Goal: Navigation & Orientation: Understand site structure

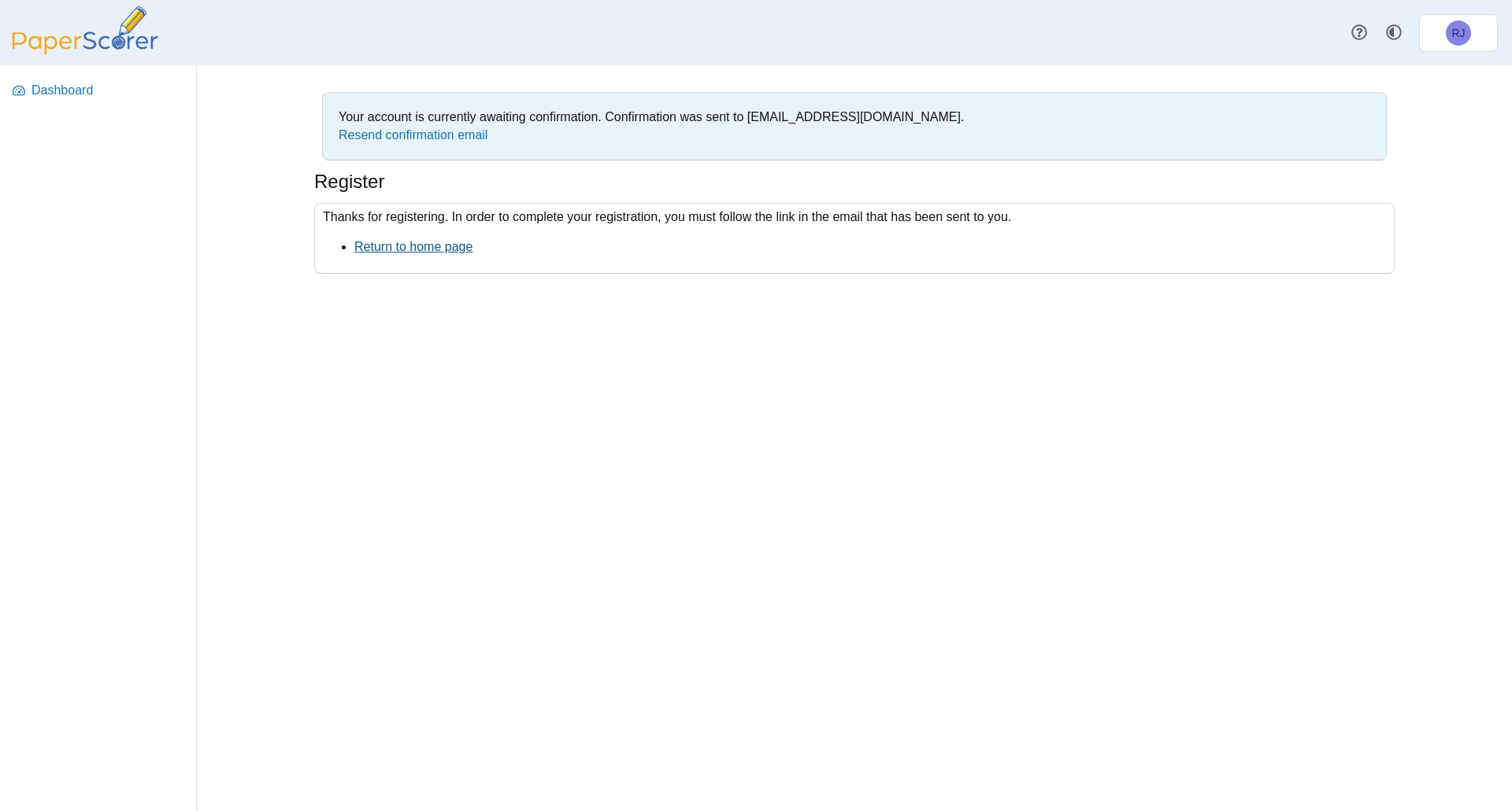
click at [447, 243] on link "Return to home page" at bounding box center [413, 247] width 118 height 13
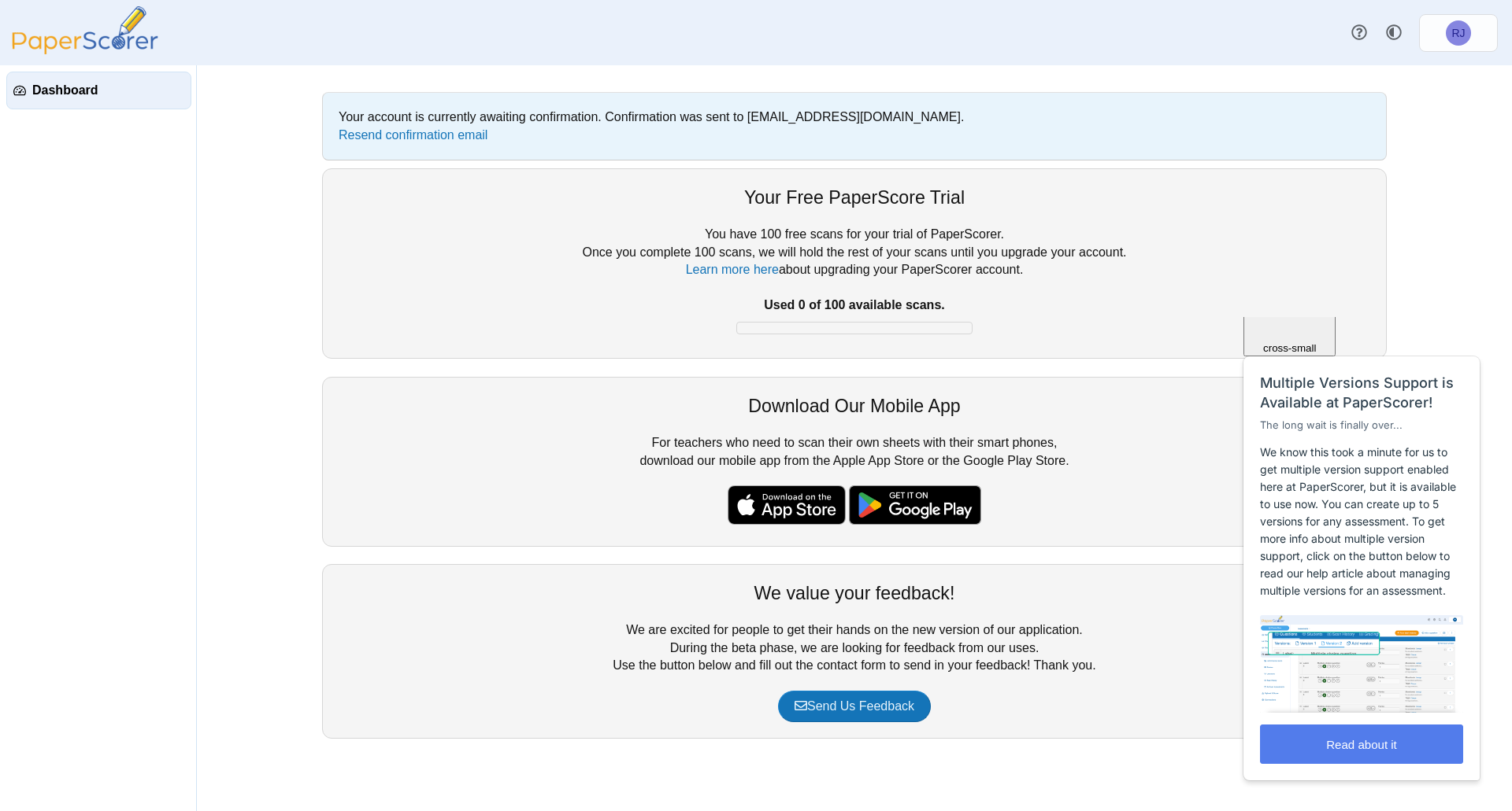
click at [1303, 260] on span "Close" at bounding box center [1289, 254] width 27 height 12
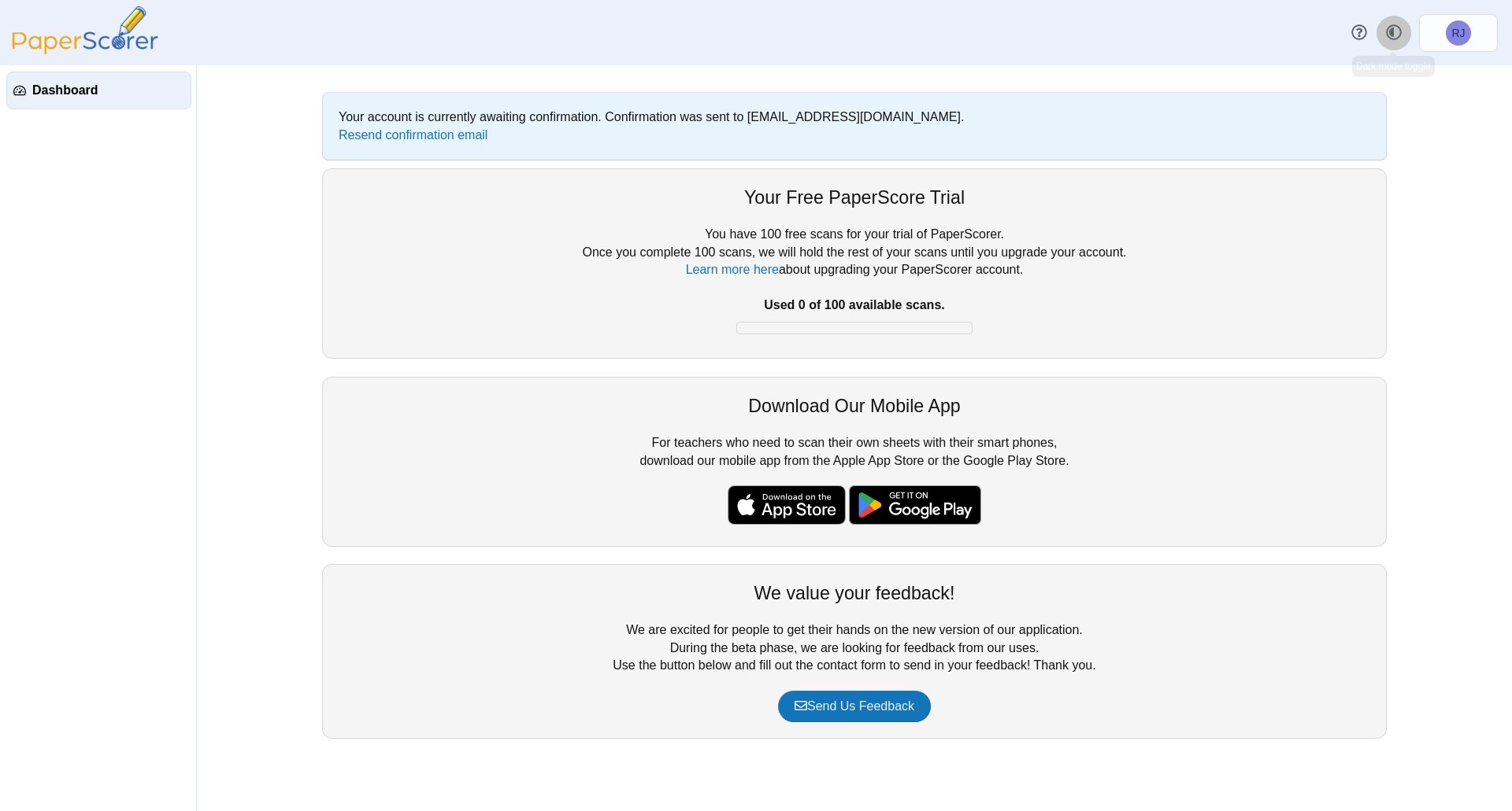
click at [1389, 37] on icon "Style variation" at bounding box center [1393, 32] width 15 height 15
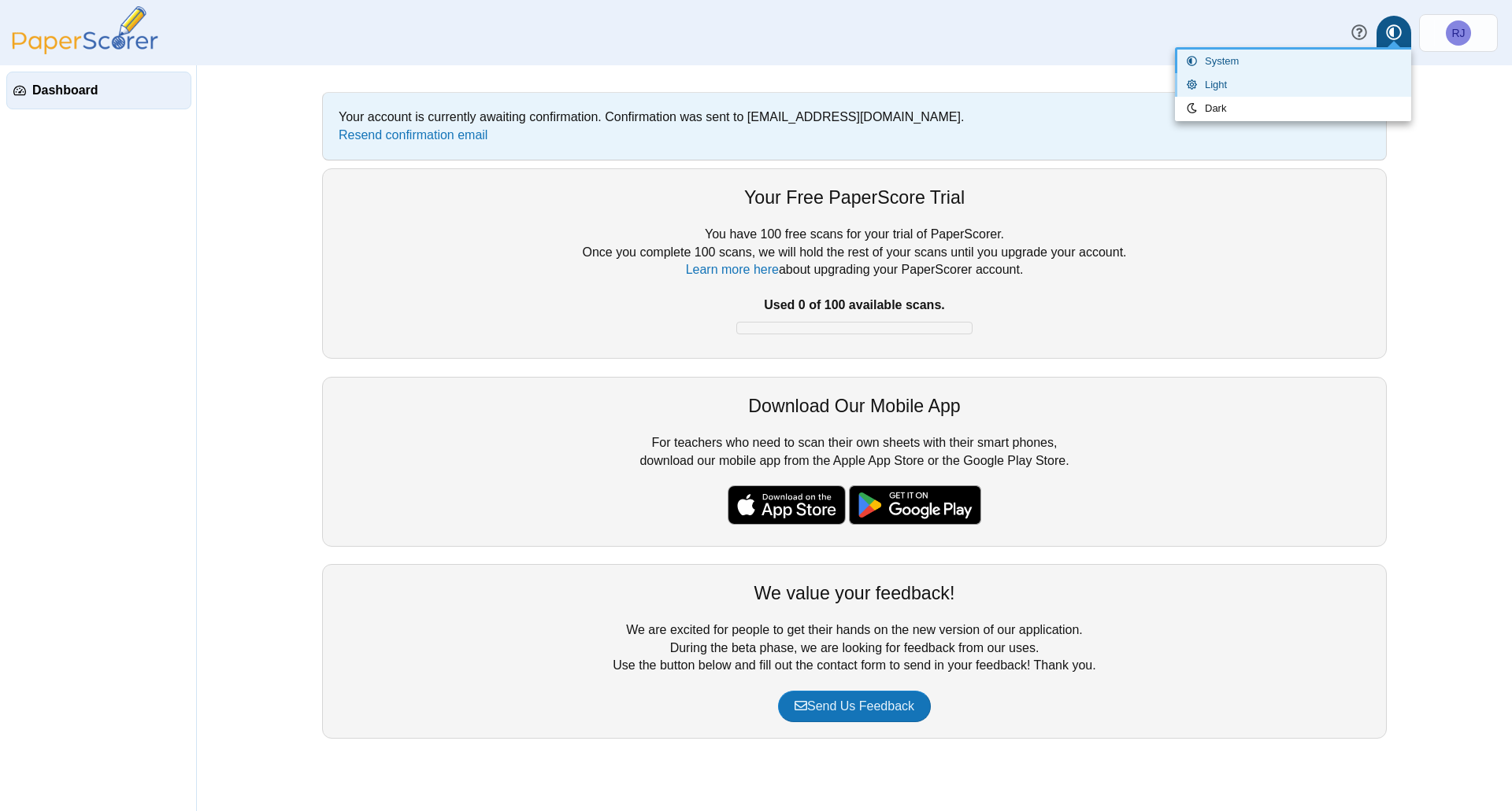
click at [1315, 77] on link "Light" at bounding box center [1293, 84] width 236 height 24
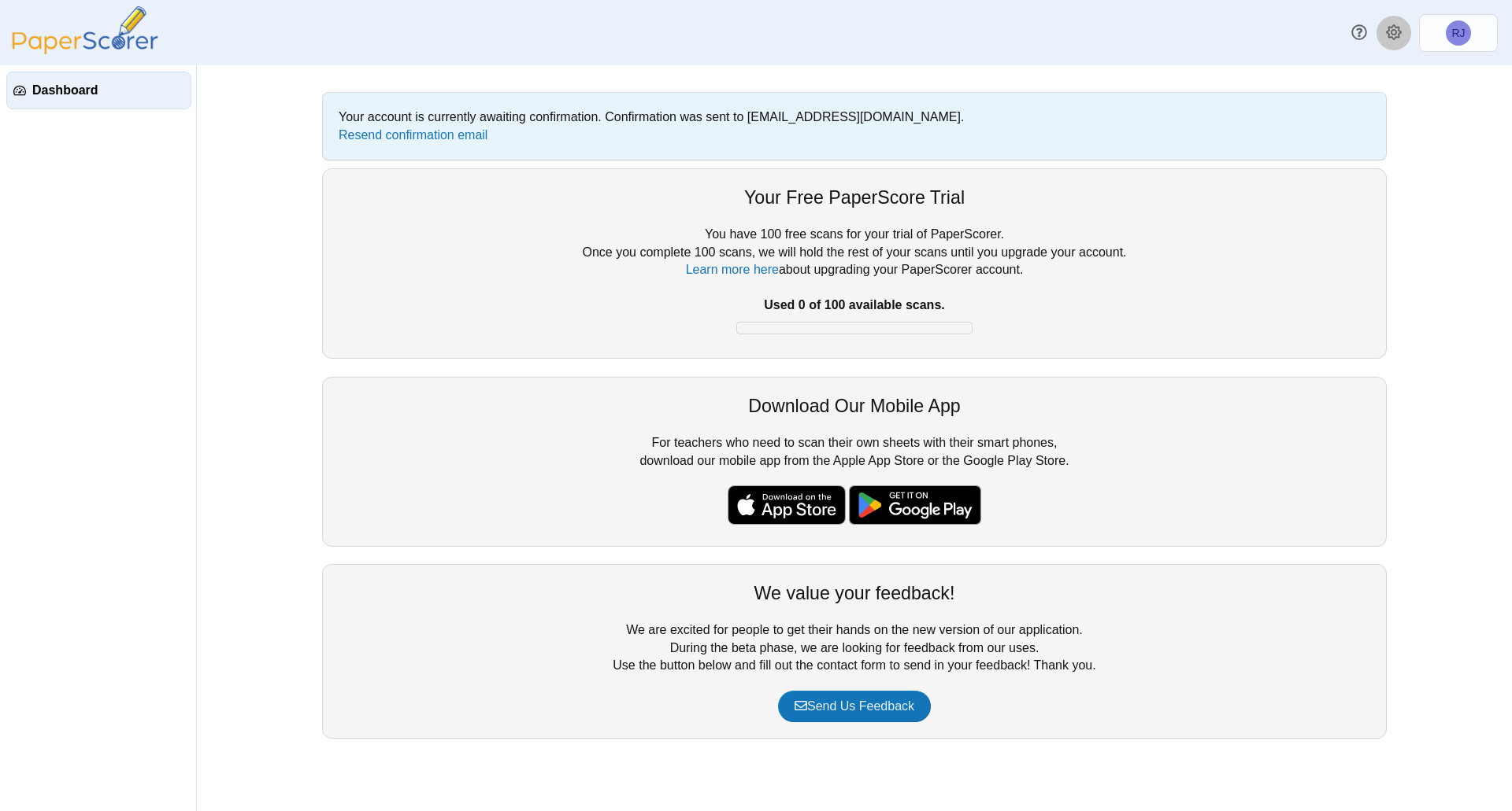
click at [1394, 32] on icon at bounding box center [1393, 32] width 15 height 15
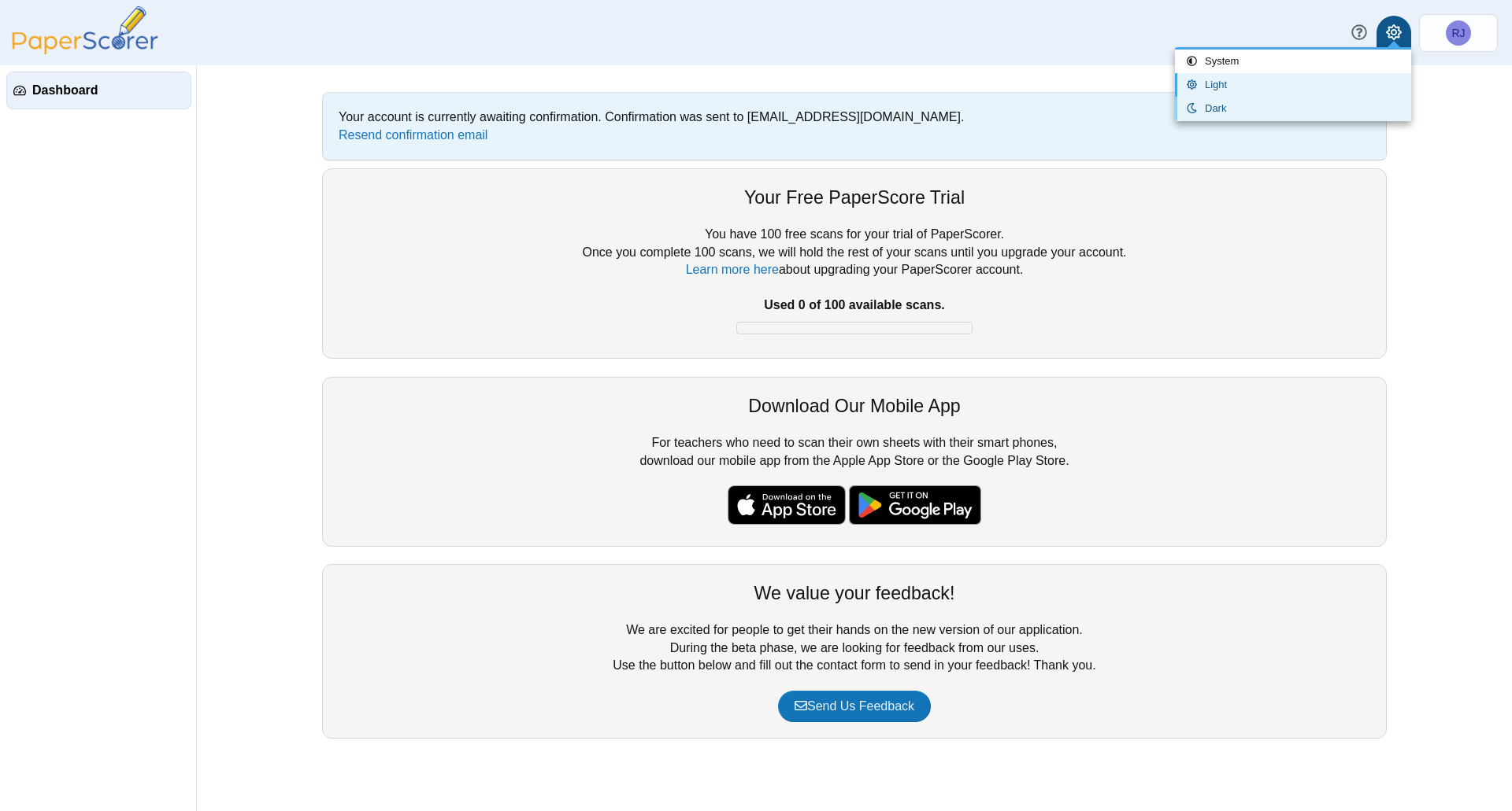
click at [1253, 107] on link "Dark" at bounding box center [1293, 108] width 236 height 24
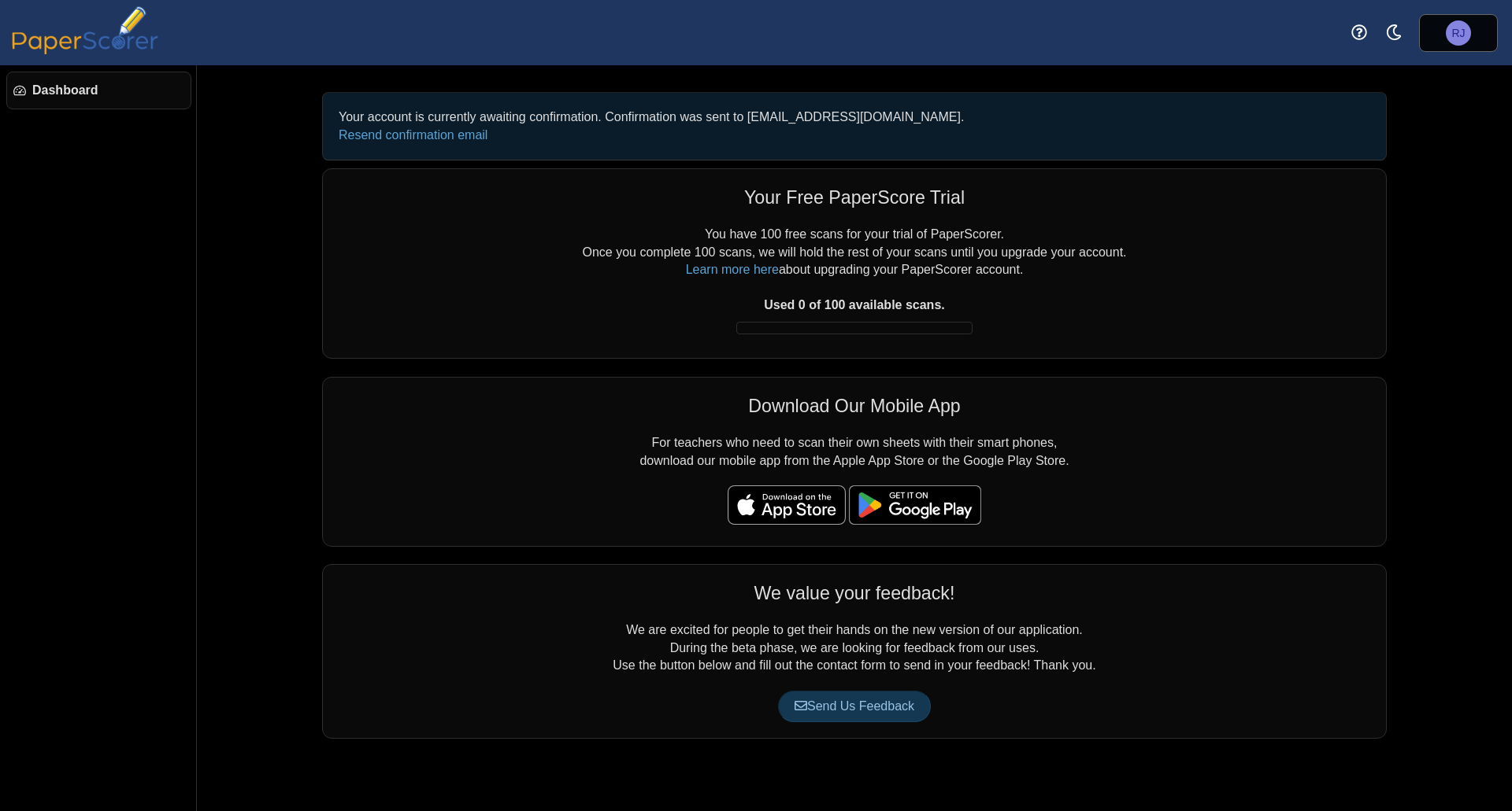
click at [242, 236] on div "Your account is currently awaiting confirmation. Confirmation was sent to jac02…" at bounding box center [853, 438] width 1314 height 746
click at [81, 83] on span "Dashboard" at bounding box center [108, 90] width 152 height 17
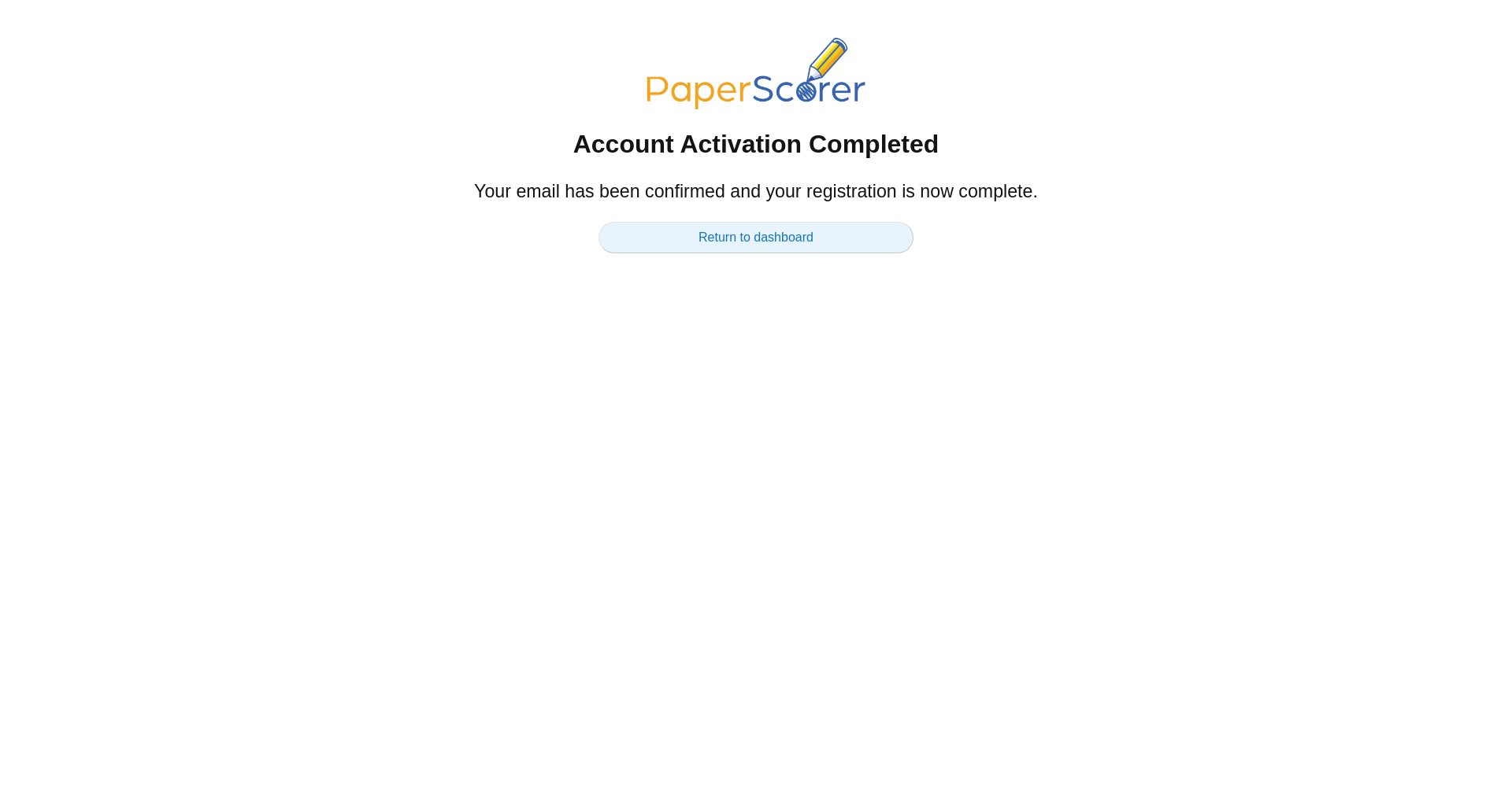
click at [739, 232] on link "Return to dashboard" at bounding box center [756, 237] width 315 height 32
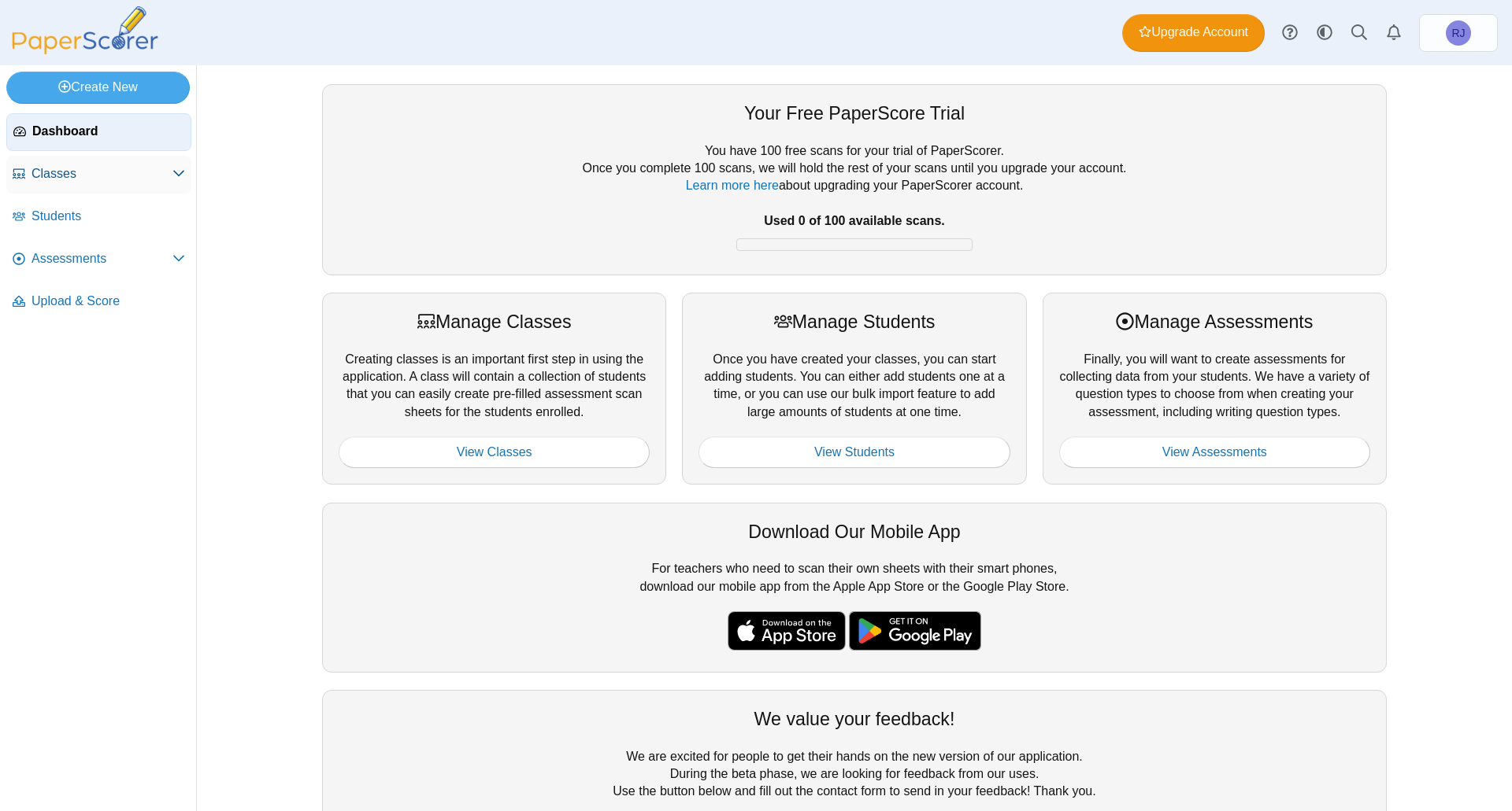
click at [99, 178] on span "Classes" at bounding box center [102, 174] width 141 height 17
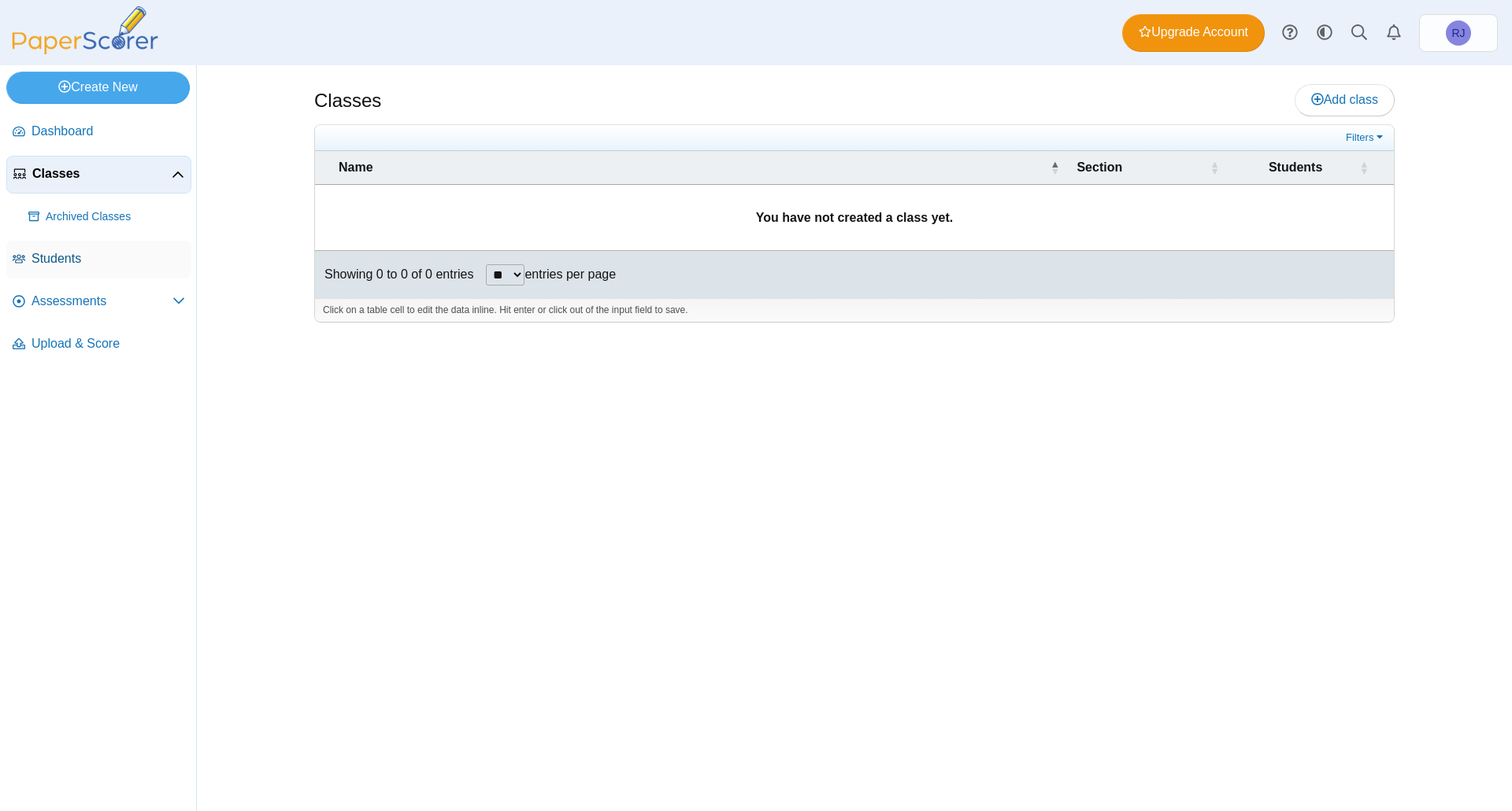
click at [72, 256] on span "Students" at bounding box center [108, 259] width 154 height 17
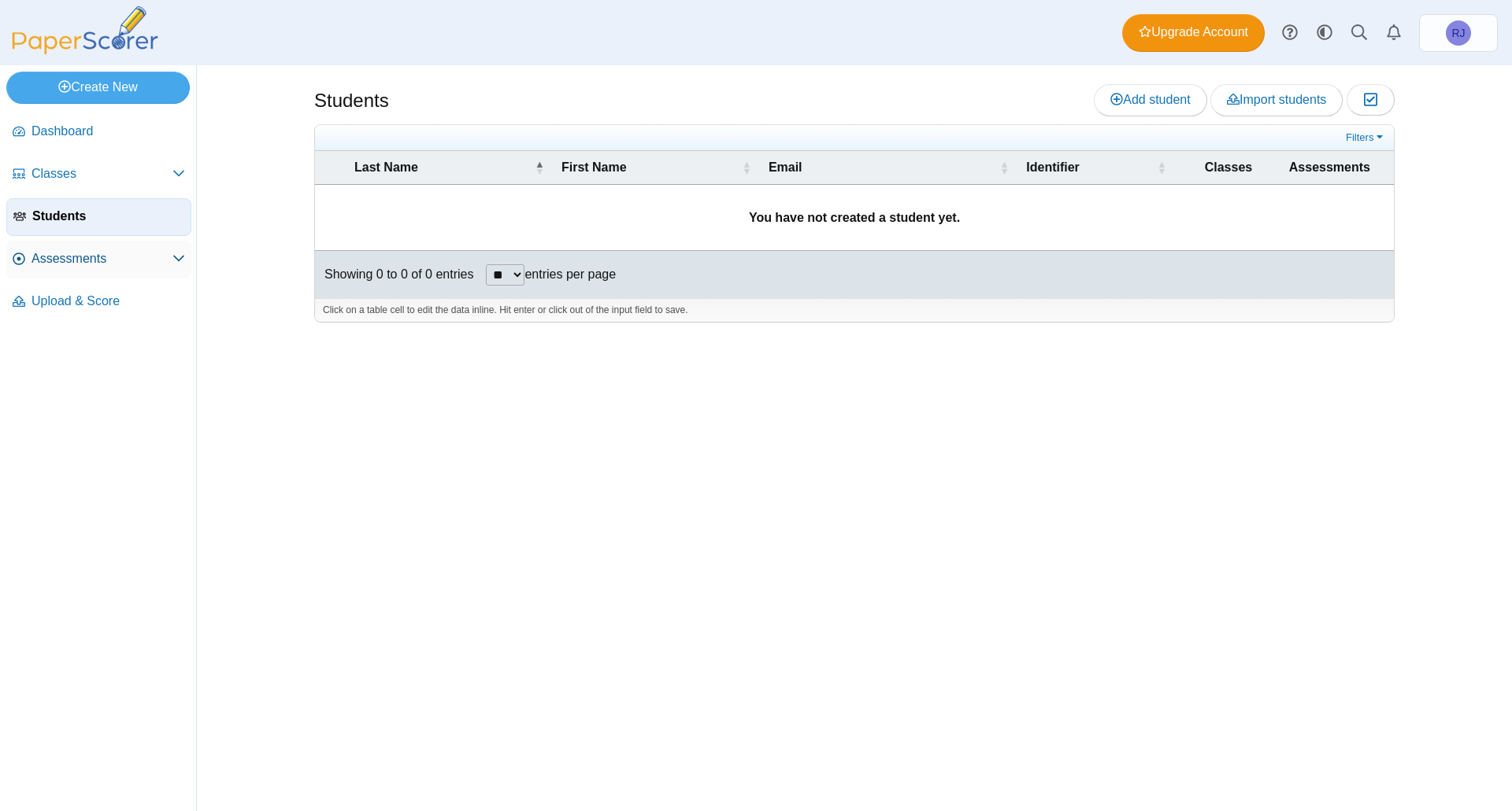
click at [81, 274] on link "Assessments" at bounding box center [99, 259] width 185 height 37
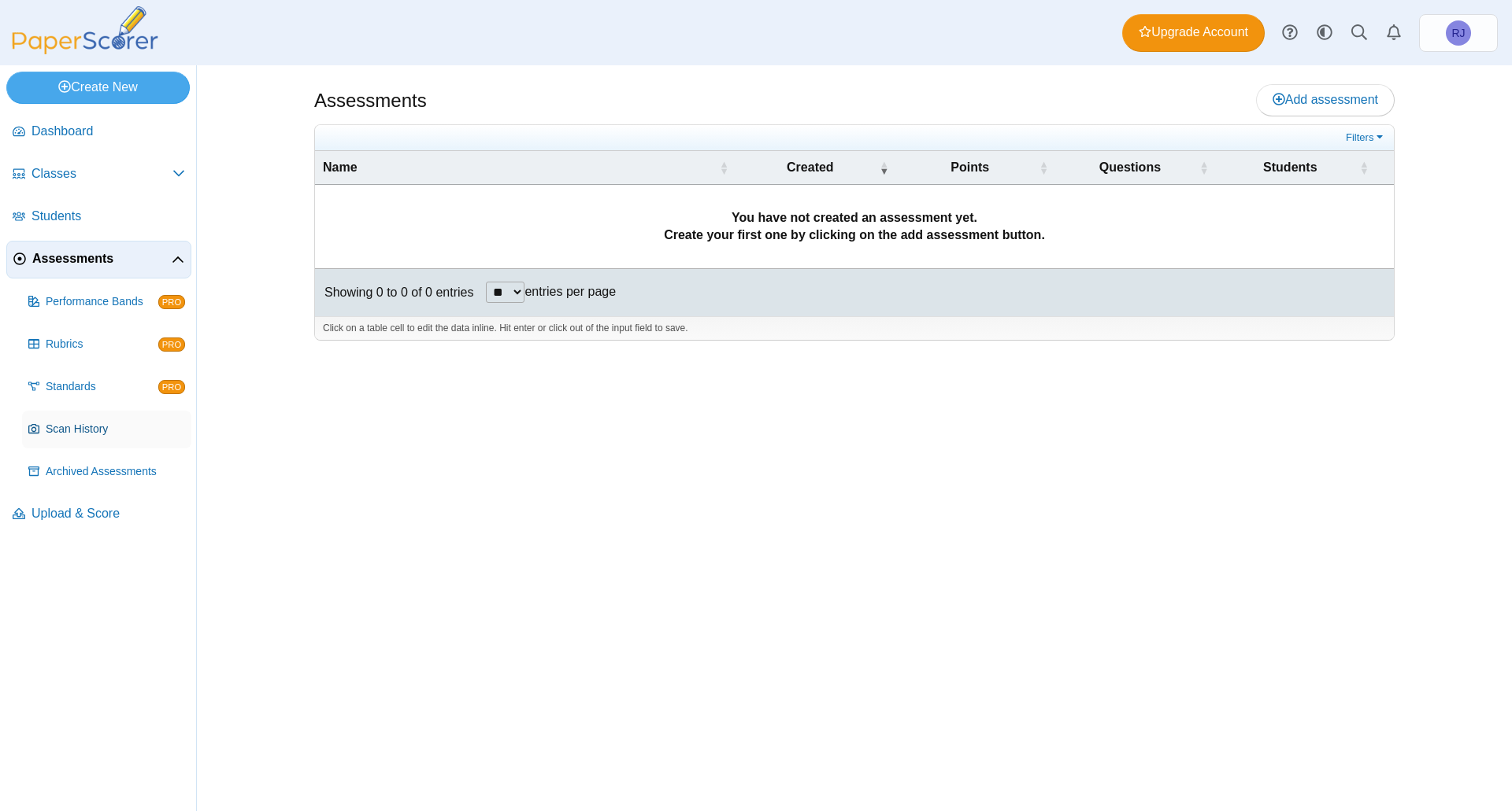
click at [77, 425] on span "Scan History" at bounding box center [115, 430] width 139 height 15
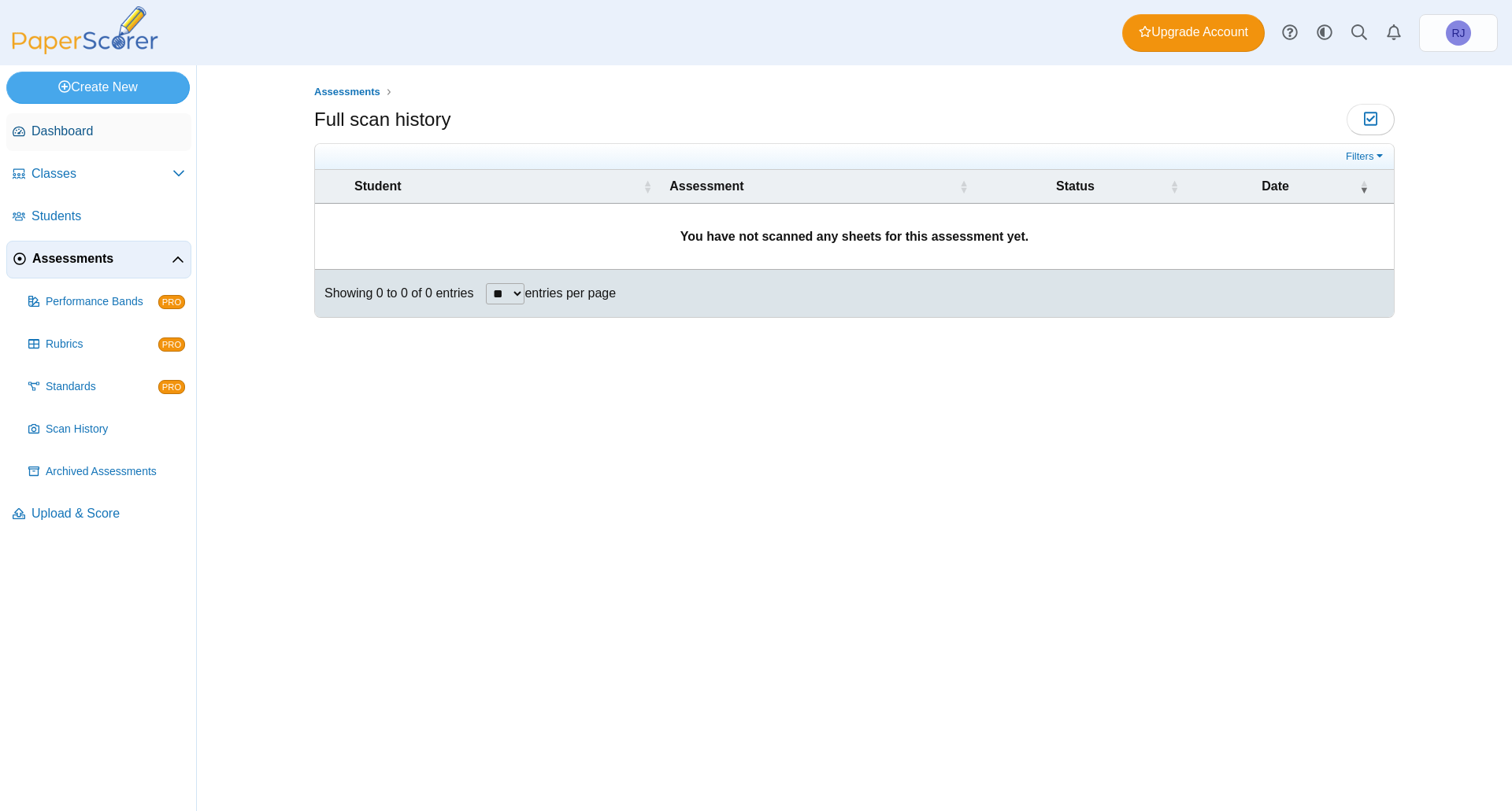
click at [77, 127] on span "Dashboard" at bounding box center [108, 131] width 154 height 17
